Goal: Information Seeking & Learning: Learn about a topic

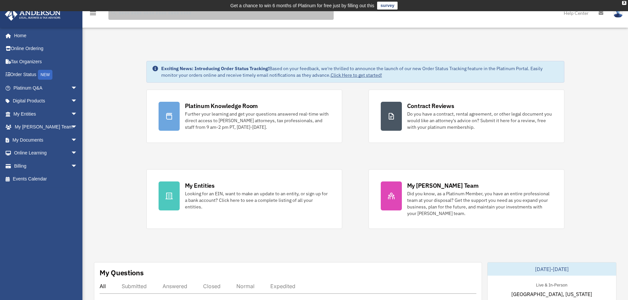
click at [153, 15] on input "search" at bounding box center [220, 13] width 225 height 13
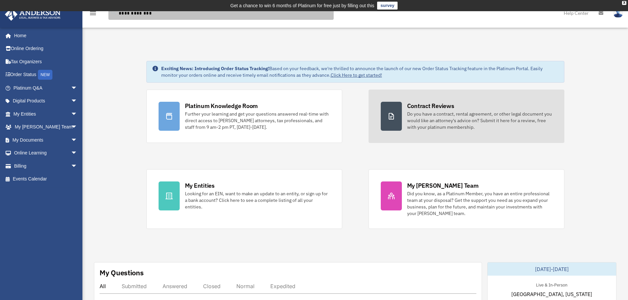
type input "**********"
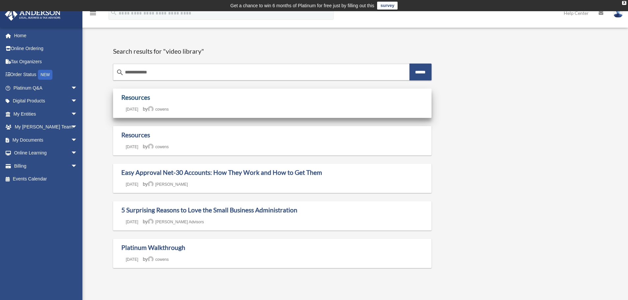
click at [144, 96] on link "Resources" at bounding box center [135, 98] width 29 height 8
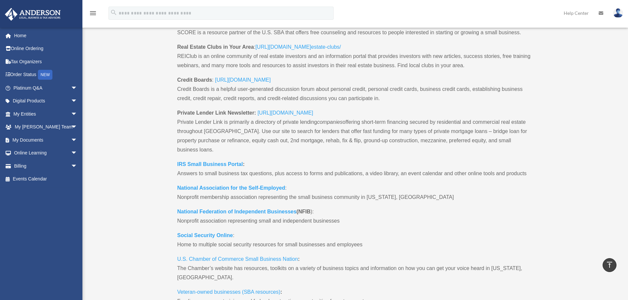
scroll to position [430, 0]
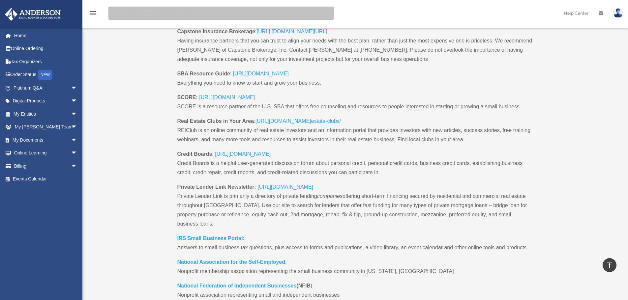
click at [187, 13] on input "search" at bounding box center [220, 13] width 225 height 13
type input "**********"
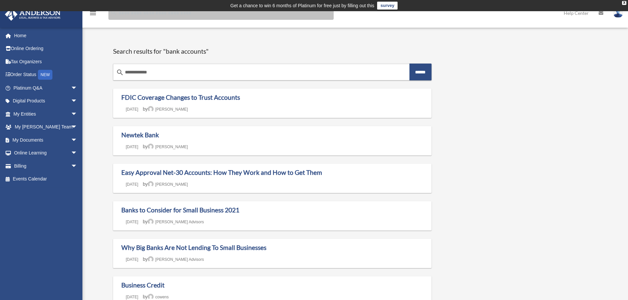
click at [162, 15] on input "Search for:" at bounding box center [220, 13] width 225 height 13
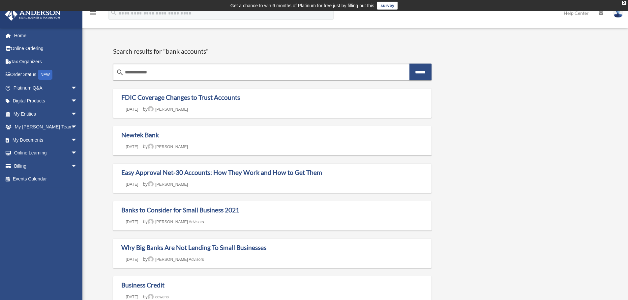
drag, startPoint x: 624, startPoint y: 4, endPoint x: 573, endPoint y: 7, distance: 50.8
click at [623, 4] on div "X" at bounding box center [624, 3] width 4 height 4
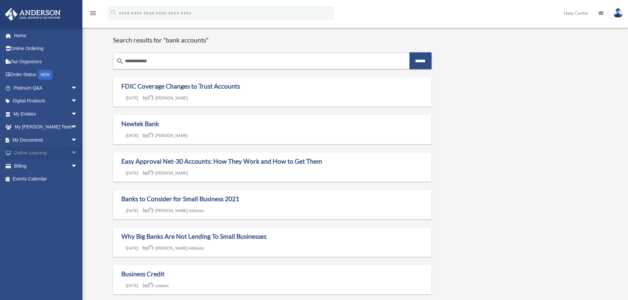
click at [71, 153] on span "arrow_drop_down" at bounding box center [77, 154] width 13 height 14
click at [39, 165] on link "Courses" at bounding box center [48, 165] width 78 height 13
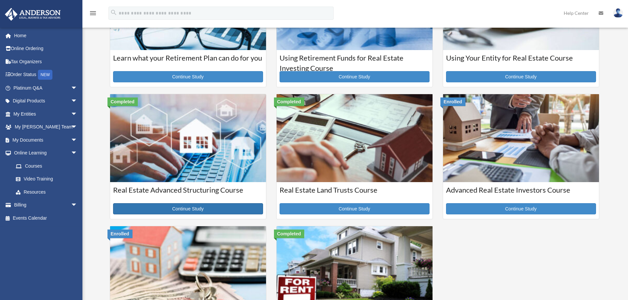
scroll to position [132, 0]
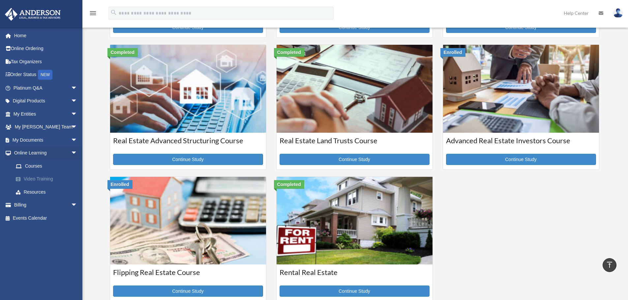
click at [50, 179] on link "Video Training" at bounding box center [48, 179] width 78 height 13
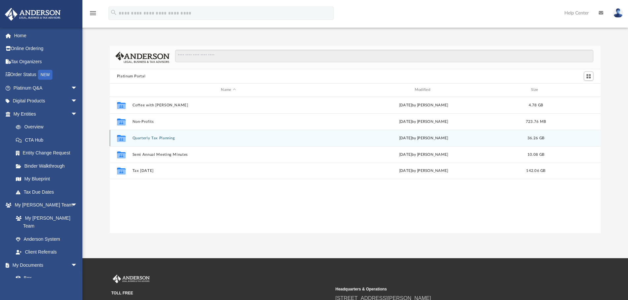
scroll to position [145, 486]
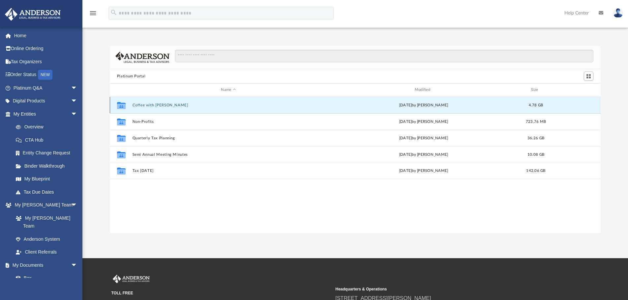
click at [153, 105] on button "Coffee with Carl" at bounding box center [228, 105] width 192 height 4
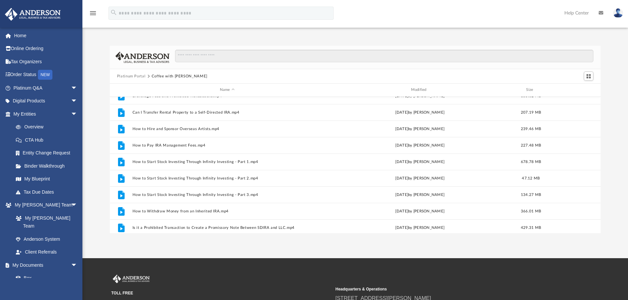
scroll to position [28, 0]
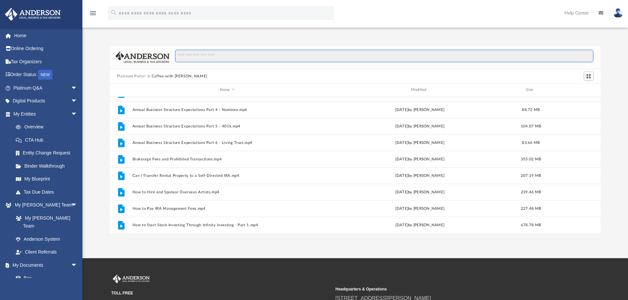
click at [209, 55] on input "Search files and folders" at bounding box center [384, 56] width 418 height 13
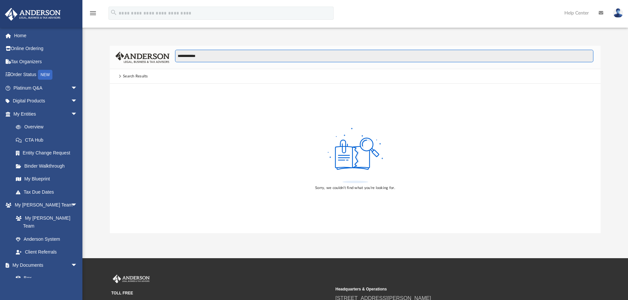
click at [215, 57] on input "**********" at bounding box center [384, 56] width 418 height 13
type input "*"
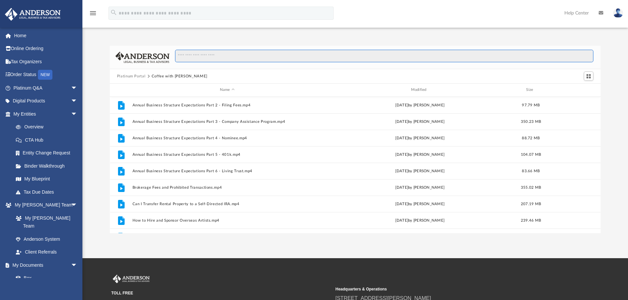
scroll to position [145, 486]
click at [136, 76] on button "Platinum Portal" at bounding box center [131, 76] width 29 height 6
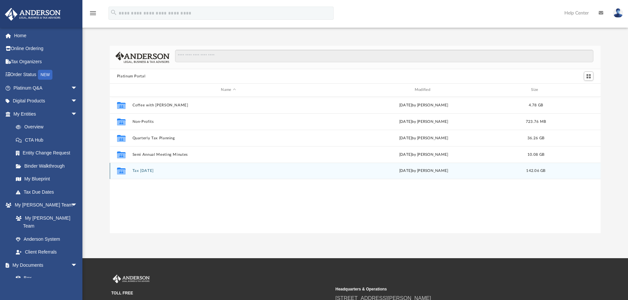
click at [144, 171] on button "Tax Tuesday" at bounding box center [228, 171] width 192 height 4
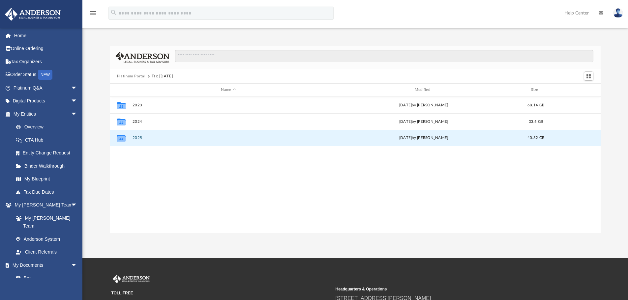
click at [161, 137] on button "2025" at bounding box center [228, 138] width 192 height 4
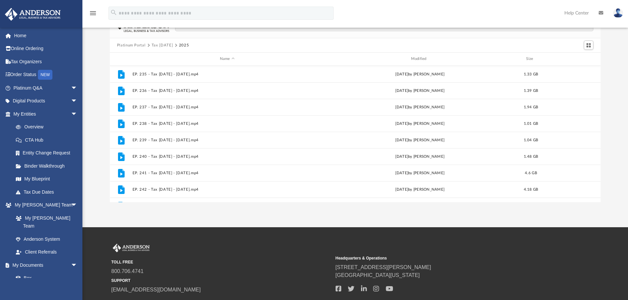
scroll to position [0, 0]
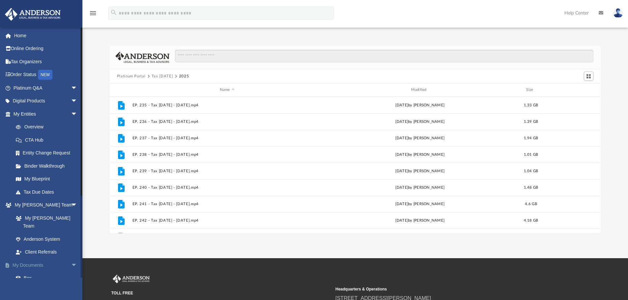
click at [71, 259] on span "arrow_drop_down" at bounding box center [77, 266] width 13 height 14
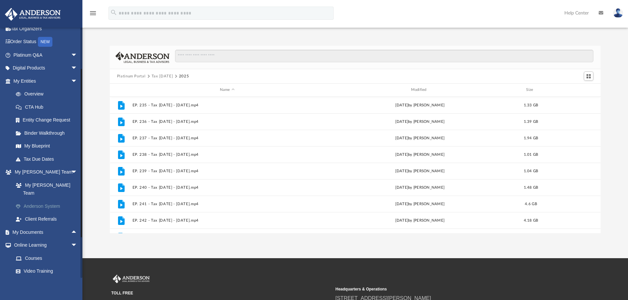
click at [51, 200] on link "Anderson System" at bounding box center [48, 206] width 78 height 13
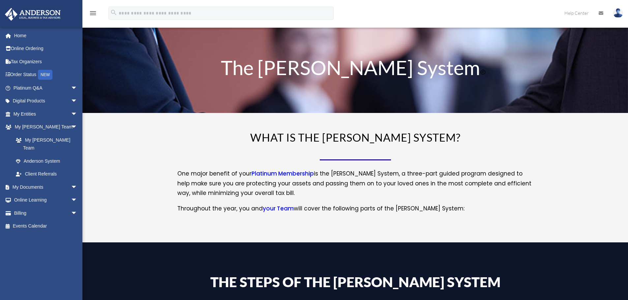
click at [273, 209] on link "your Team" at bounding box center [278, 210] width 31 height 11
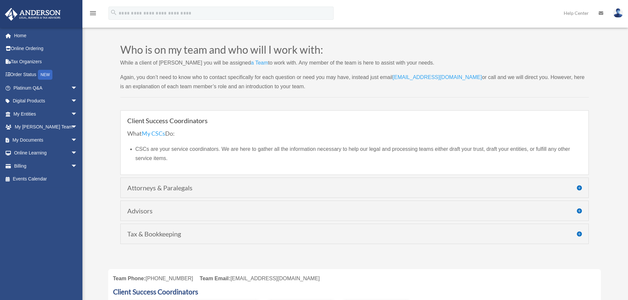
click at [580, 187] on h4 "Attorneys & Paralegals" at bounding box center [354, 188] width 454 height 7
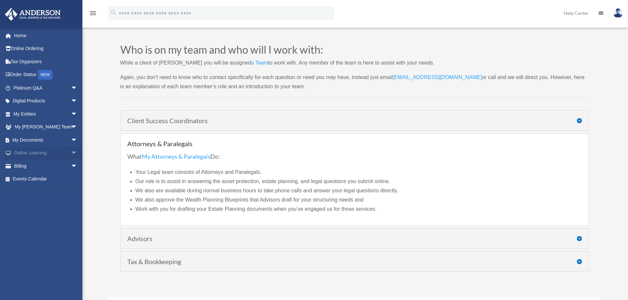
click at [71, 152] on span "arrow_drop_down" at bounding box center [77, 154] width 13 height 14
click at [39, 165] on link "Courses" at bounding box center [48, 165] width 78 height 13
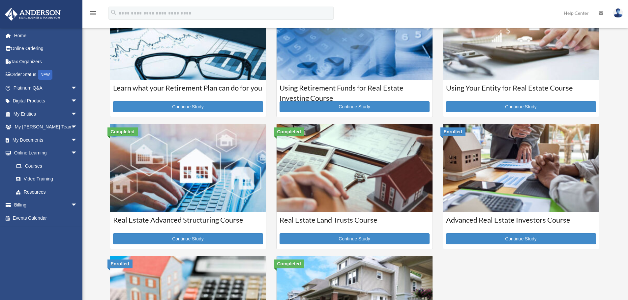
scroll to position [99, 0]
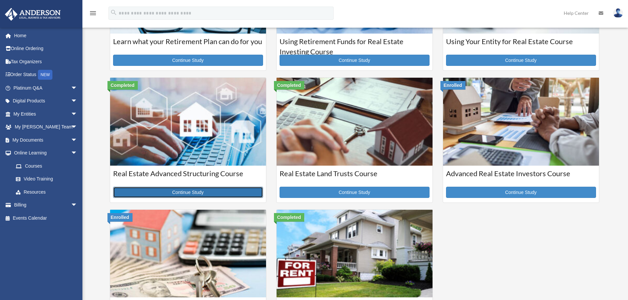
click at [189, 192] on link "Continue Study" at bounding box center [188, 192] width 150 height 11
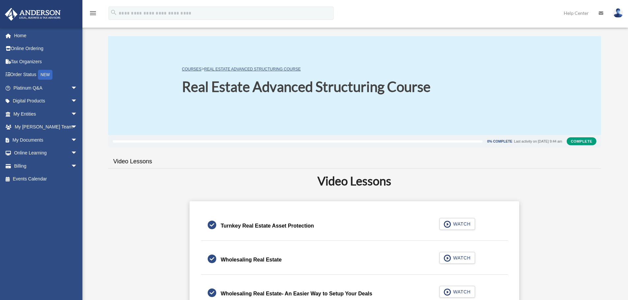
scroll to position [99, 0]
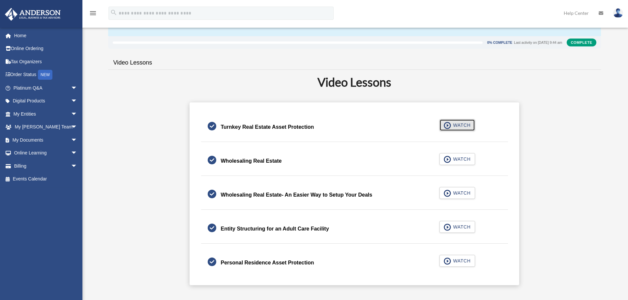
click at [460, 126] on span "WATCH" at bounding box center [460, 125] width 19 height 7
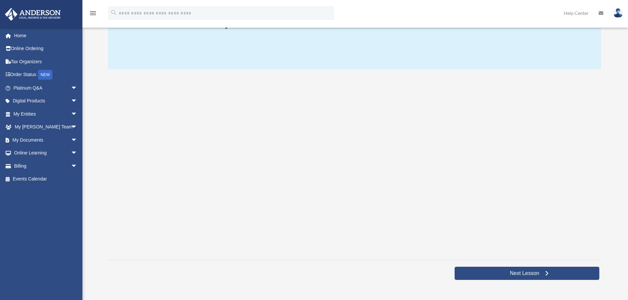
scroll to position [66, 0]
